Goal: Information Seeking & Learning: Find specific page/section

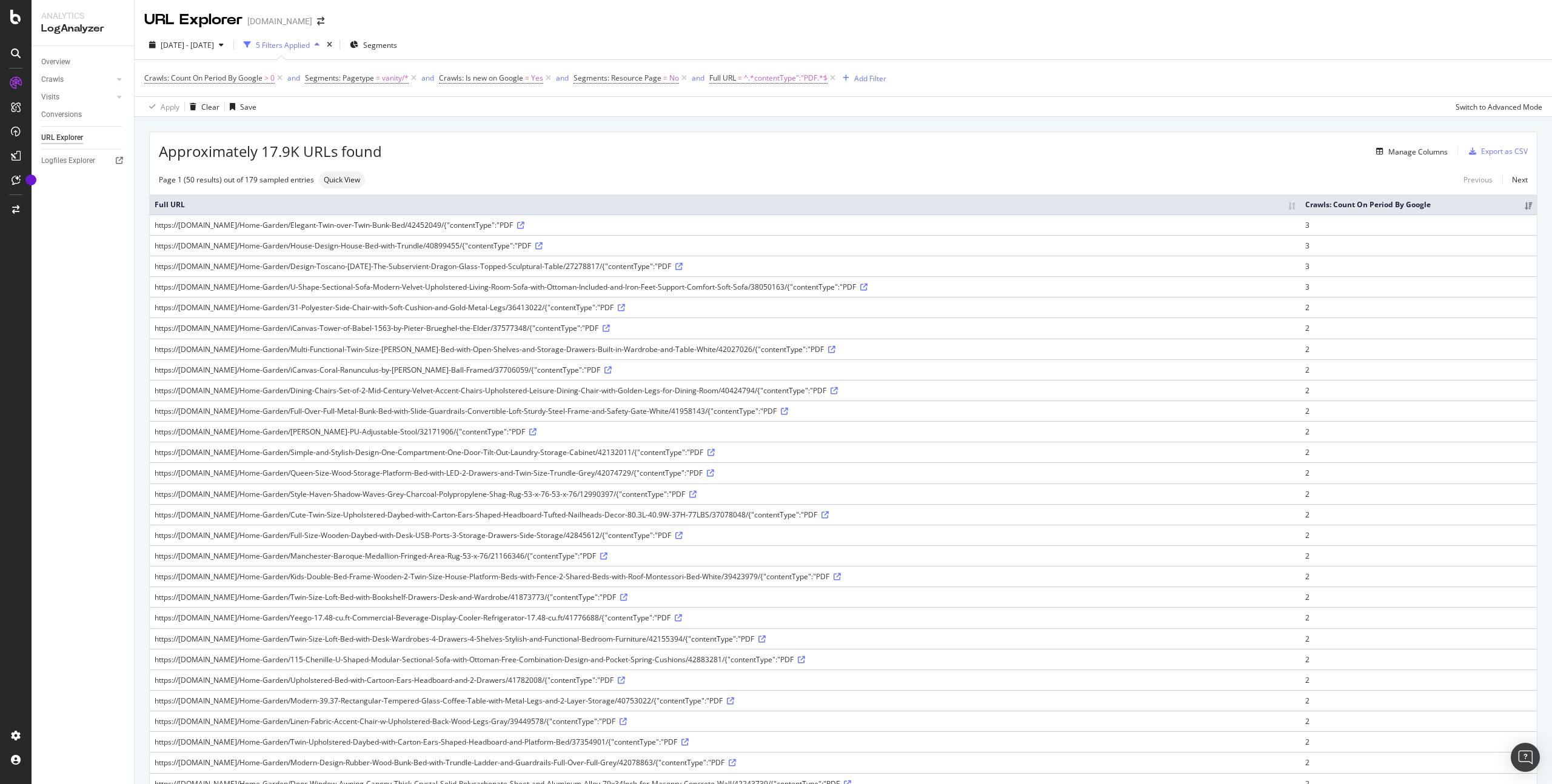
drag, startPoint x: 547, startPoint y: 225, endPoint x: 489, endPoint y: 225, distance: 58.0
click at [489, 225] on div "https://[DOMAIN_NAME]/Home-Garden/Elegant-Twin-over-Twin-Bunk-Bed/42452049/{"co…" at bounding box center [724, 225] width 1141 height 10
drag, startPoint x: 490, startPoint y: 225, endPoint x: 514, endPoint y: 224, distance: 24.0
click at [538, 223] on div "https://[DOMAIN_NAME]/Home-Garden/Elegant-Twin-over-Twin-Bunk-Bed/42452049/{"co…" at bounding box center [724, 225] width 1141 height 10
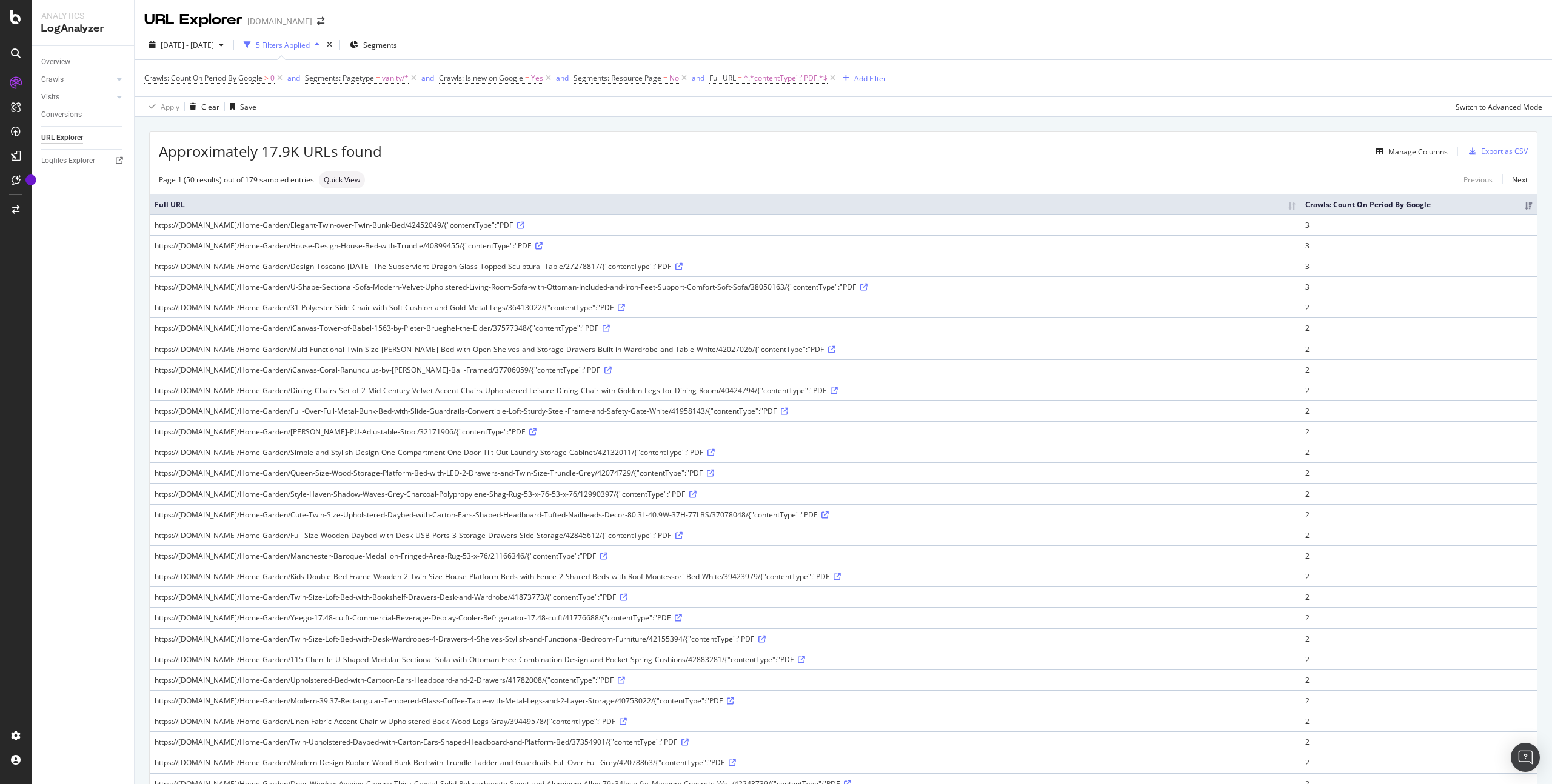
click at [489, 225] on div "https://[DOMAIN_NAME]/Home-Garden/Elegant-Twin-over-Twin-Bunk-Bed/42452049/{"co…" at bounding box center [724, 225] width 1141 height 10
drag, startPoint x: 487, startPoint y: 225, endPoint x: 540, endPoint y: 225, distance: 53.0
click at [540, 225] on div "https://[DOMAIN_NAME]/Home-Garden/Elegant-Twin-over-Twin-Bunk-Bed/42452049/{"co…" at bounding box center [724, 225] width 1141 height 10
copy div "{"contentType":"
drag, startPoint x: 262, startPoint y: 152, endPoint x: 290, endPoint y: 150, distance: 28.1
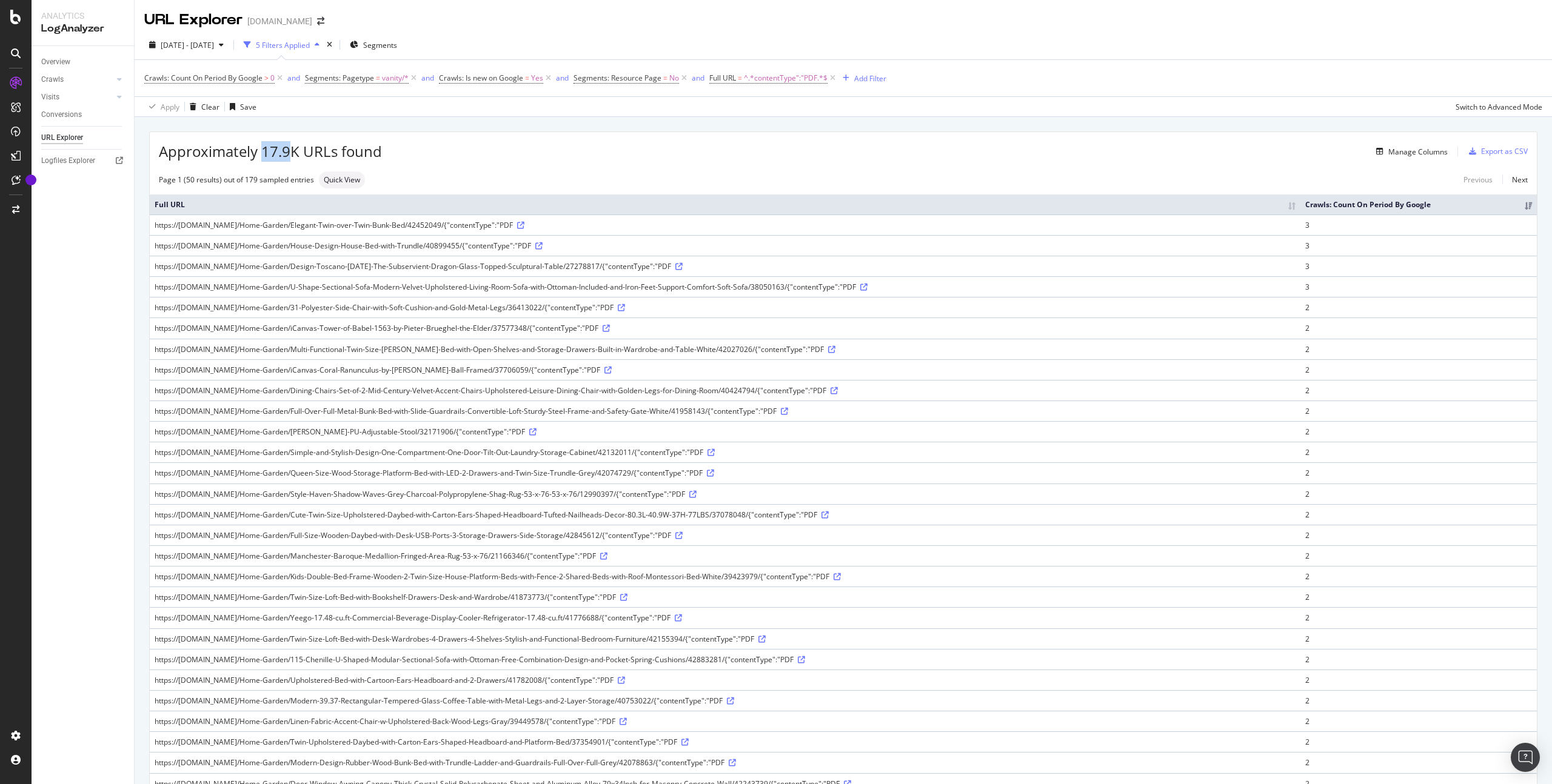
click at [290, 150] on span "Approximately 17.9K URLs found" at bounding box center [270, 152] width 223 height 20
drag, startPoint x: 454, startPoint y: 224, endPoint x: 486, endPoint y: 225, distance: 32.0
click at [486, 225] on div "https://[DOMAIN_NAME]/Home-Garden/Elegant-Twin-over-Twin-Bunk-Bed/42452049/{"co…" at bounding box center [724, 225] width 1141 height 10
drag, startPoint x: 488, startPoint y: 225, endPoint x: 554, endPoint y: 225, distance: 66.0
click at [554, 225] on div "https://[DOMAIN_NAME]/Home-Garden/Elegant-Twin-over-Twin-Bunk-Bed/42452049/{"co…" at bounding box center [724, 225] width 1141 height 10
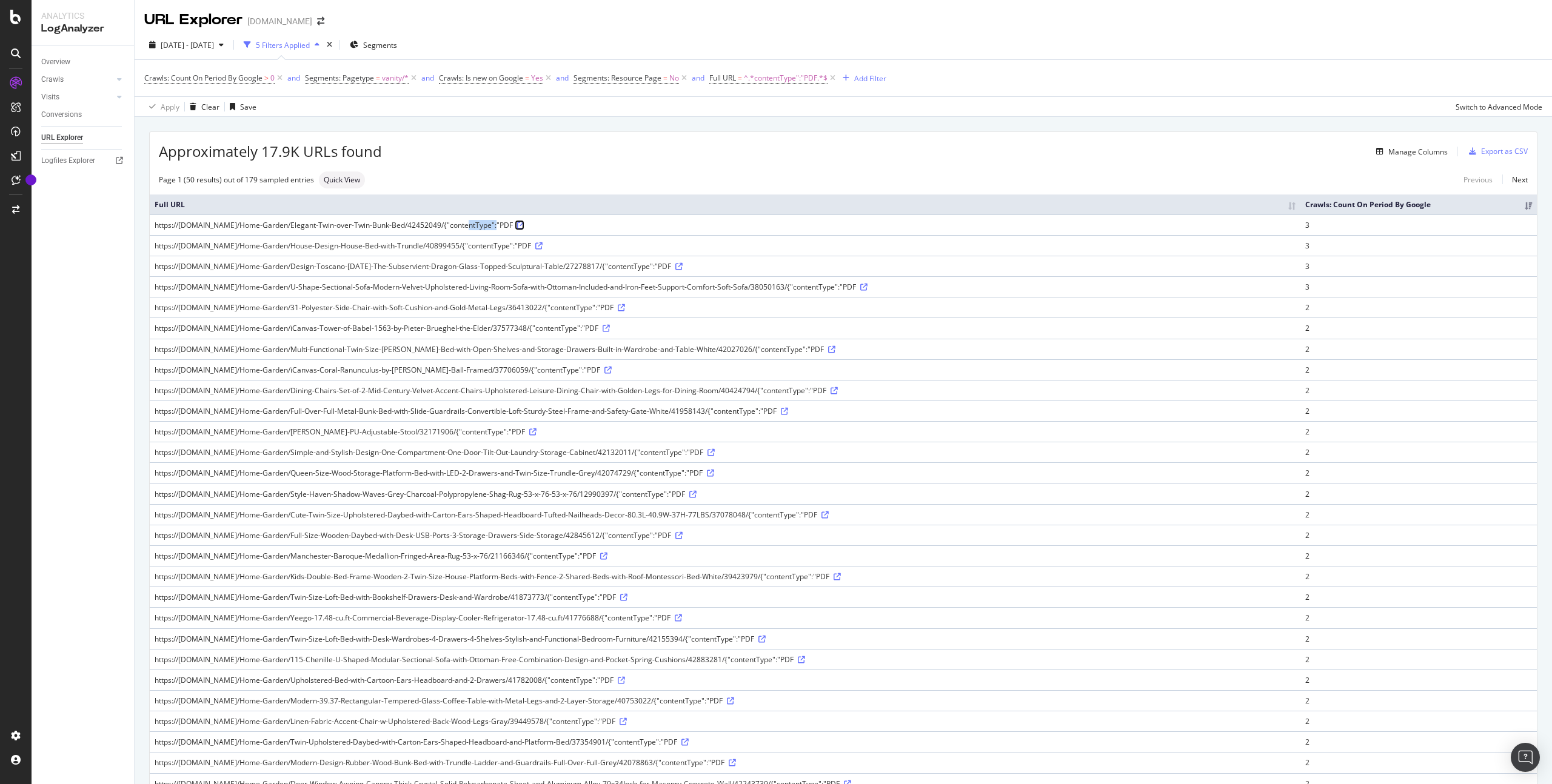
click at [524, 225] on icon at bounding box center [520, 225] width 8 height 8
click at [782, 77] on span "^.*contentType":"PDF.*$" at bounding box center [785, 78] width 83 height 17
click at [808, 132] on input "contentType":"PDF" at bounding box center [777, 128] width 115 height 19
click at [809, 132] on input "contentType":"PDF" at bounding box center [777, 128] width 115 height 19
type input "customer-review"
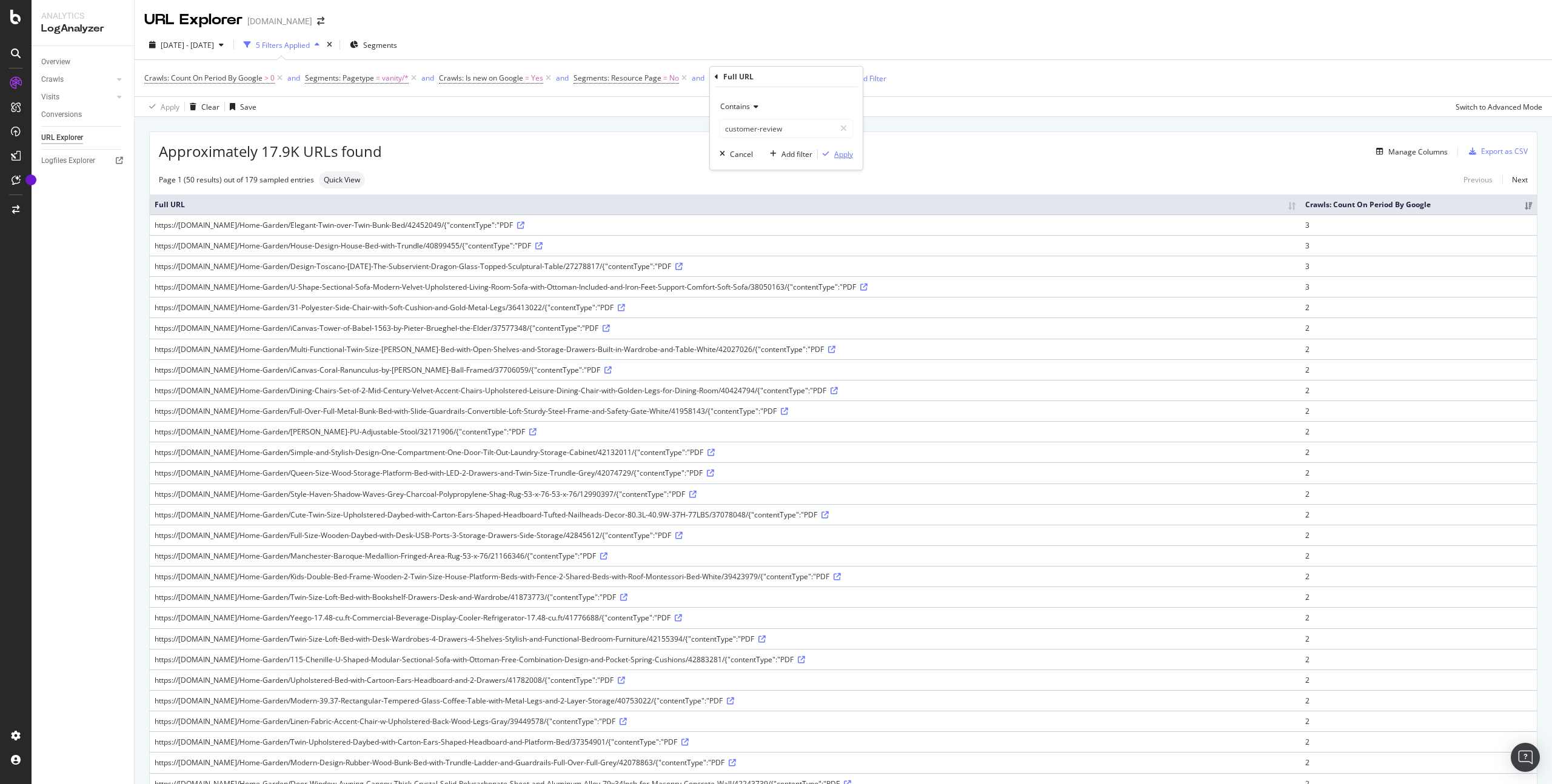
click at [841, 153] on div "Apply" at bounding box center [843, 154] width 19 height 10
